Goal: Check status

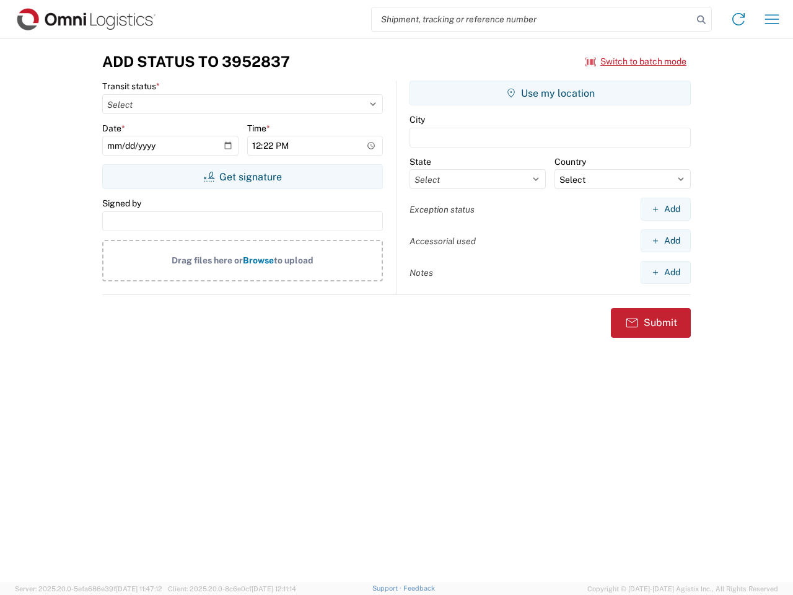
click at [532, 19] on input "search" at bounding box center [532, 19] width 321 height 24
click at [701, 20] on icon at bounding box center [701, 19] width 17 height 17
click at [738, 19] on icon at bounding box center [739, 19] width 20 height 20
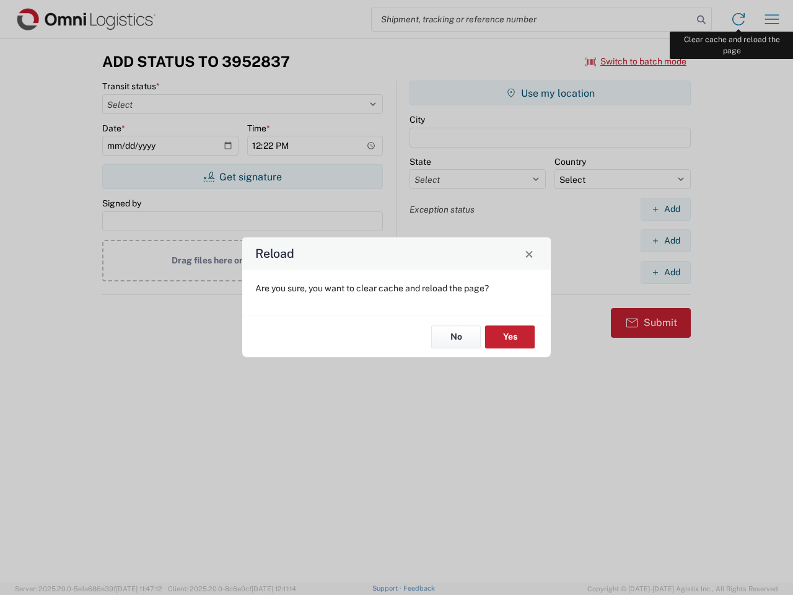
click at [772, 19] on div "Reload Are you sure, you want to clear cache and reload the page? No Yes" at bounding box center [396, 297] width 793 height 595
click at [636, 61] on div "Reload Are you sure, you want to clear cache and reload the page? No Yes" at bounding box center [396, 297] width 793 height 595
click at [242, 177] on div "Reload Are you sure, you want to clear cache and reload the page? No Yes" at bounding box center [396, 297] width 793 height 595
click at [550, 93] on div "Reload Are you sure, you want to clear cache and reload the page? No Yes" at bounding box center [396, 297] width 793 height 595
click at [665, 209] on div "Reload Are you sure, you want to clear cache and reload the page? No Yes" at bounding box center [396, 297] width 793 height 595
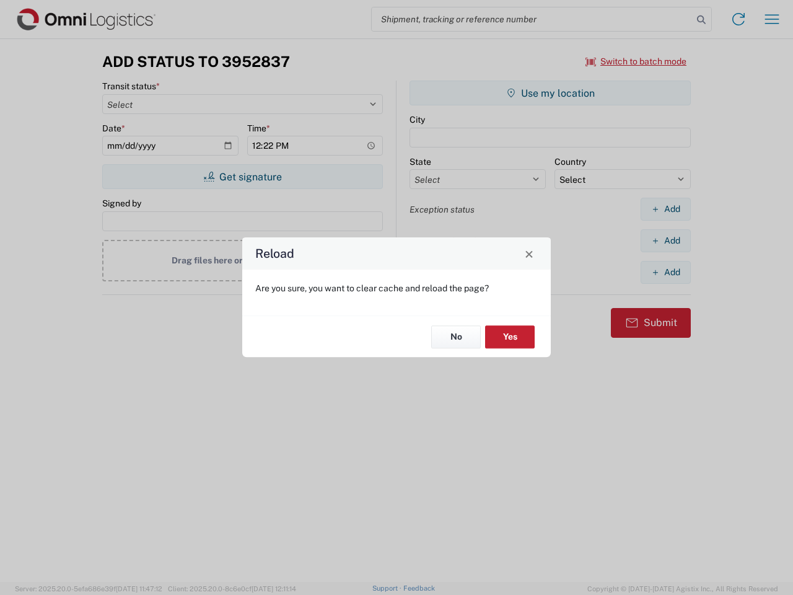
click at [665, 240] on div "Reload Are you sure, you want to clear cache and reload the page? No Yes" at bounding box center [396, 297] width 793 height 595
click at [665, 272] on div "Reload Are you sure, you want to clear cache and reload the page? No Yes" at bounding box center [396, 297] width 793 height 595
